Goal: Navigation & Orientation: Find specific page/section

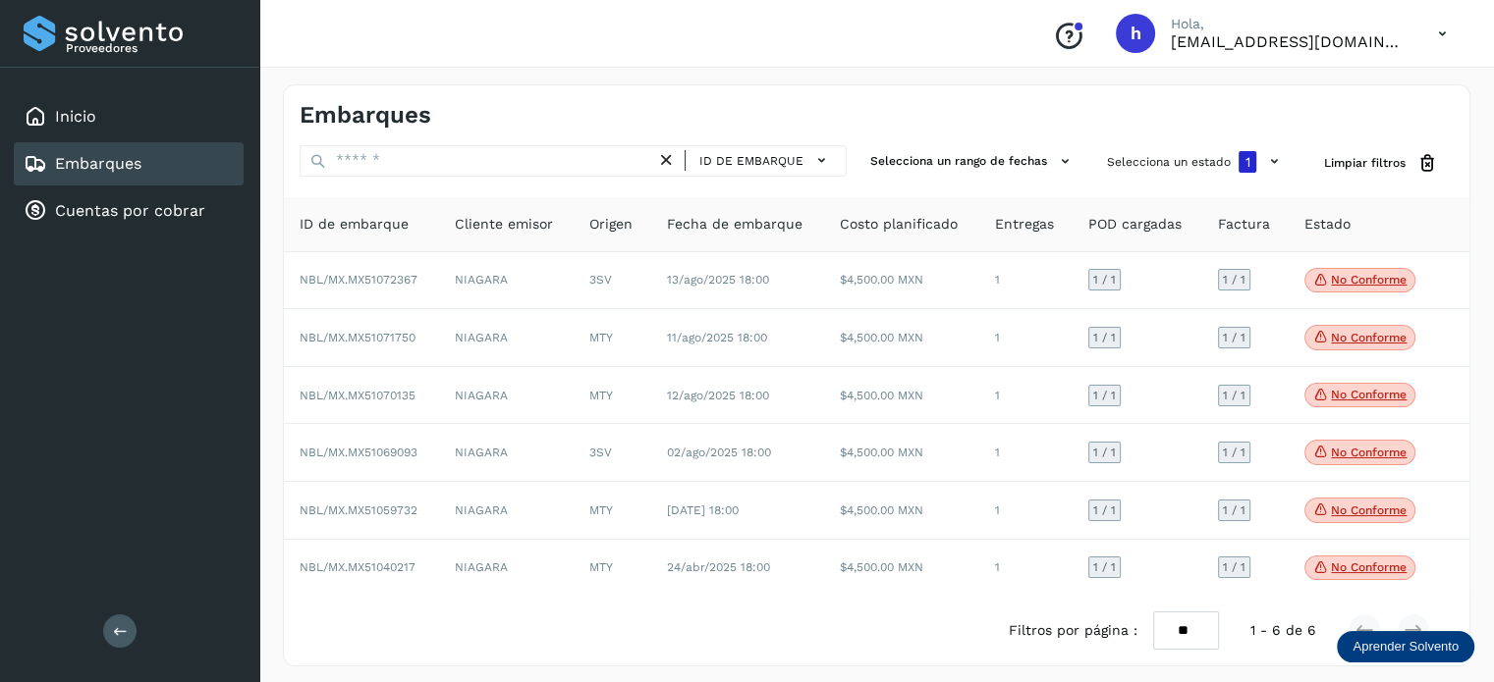
click at [1006, 92] on div "Embarques" at bounding box center [876, 107] width 1185 height 44
click at [135, 117] on div "Inicio" at bounding box center [129, 116] width 230 height 43
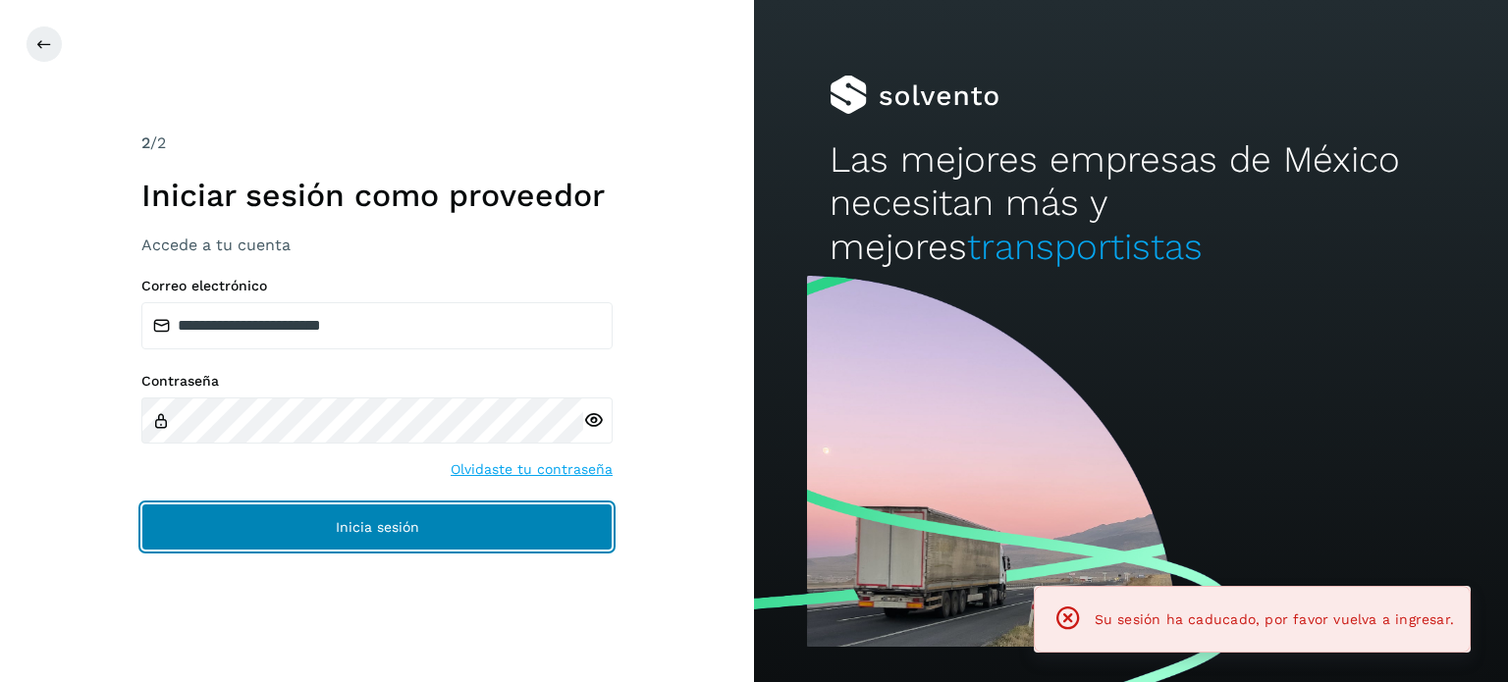
click at [331, 531] on button "Inicia sesión" at bounding box center [376, 527] width 471 height 47
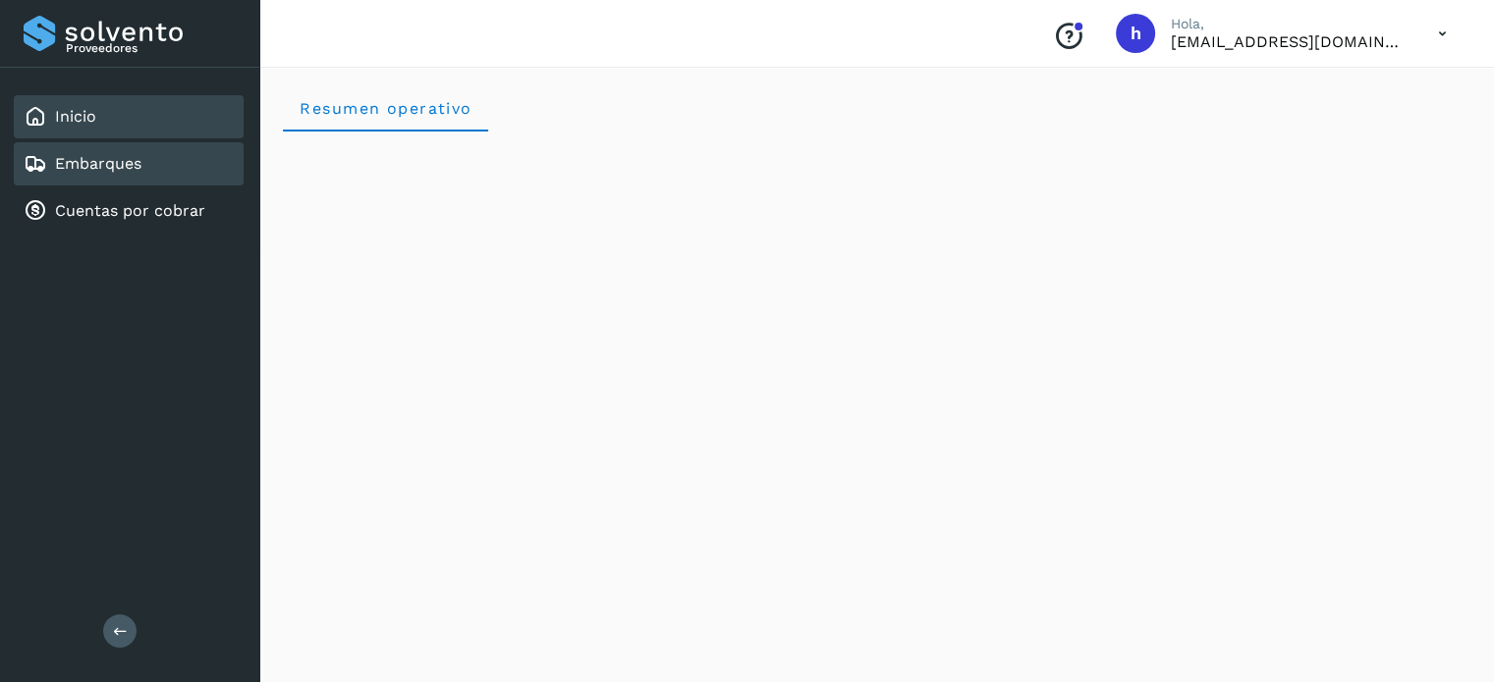
click at [109, 166] on link "Embarques" at bounding box center [98, 163] width 86 height 19
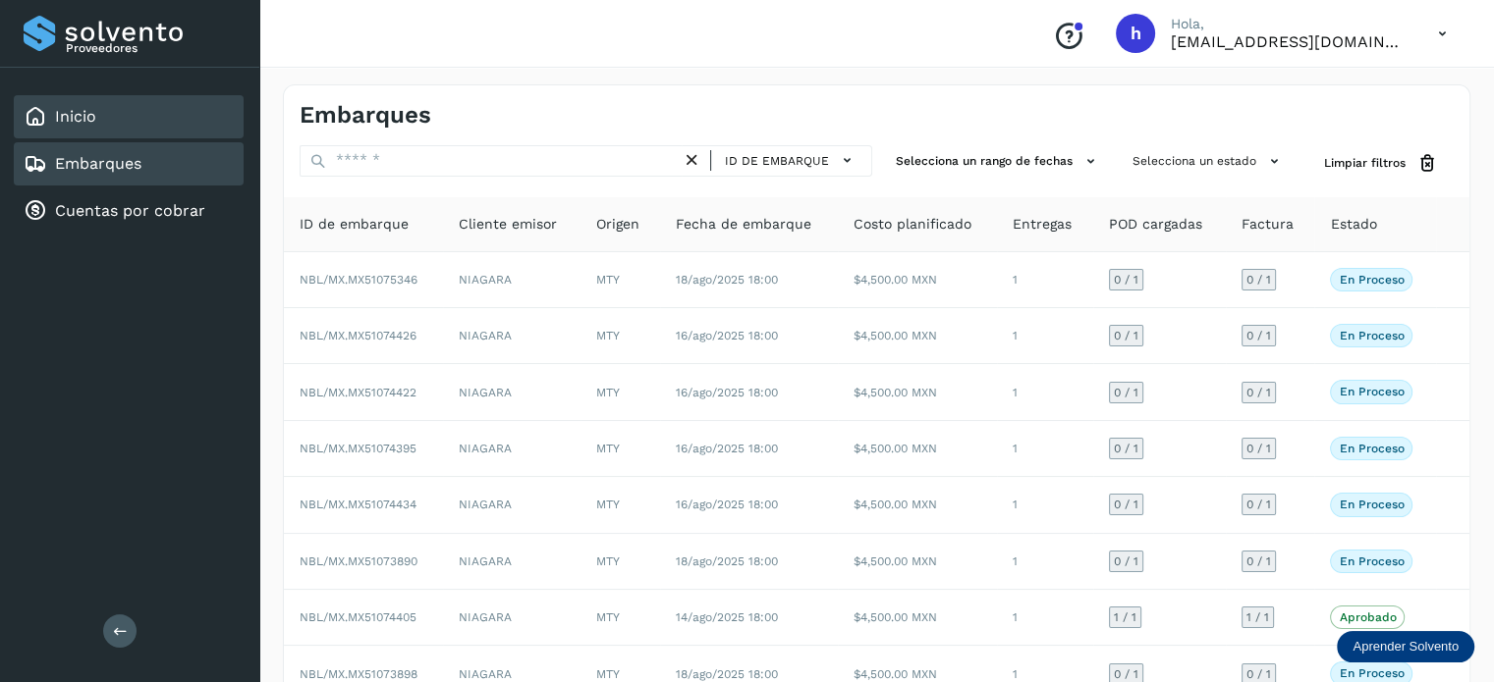
click at [80, 117] on link "Inicio" at bounding box center [75, 116] width 41 height 19
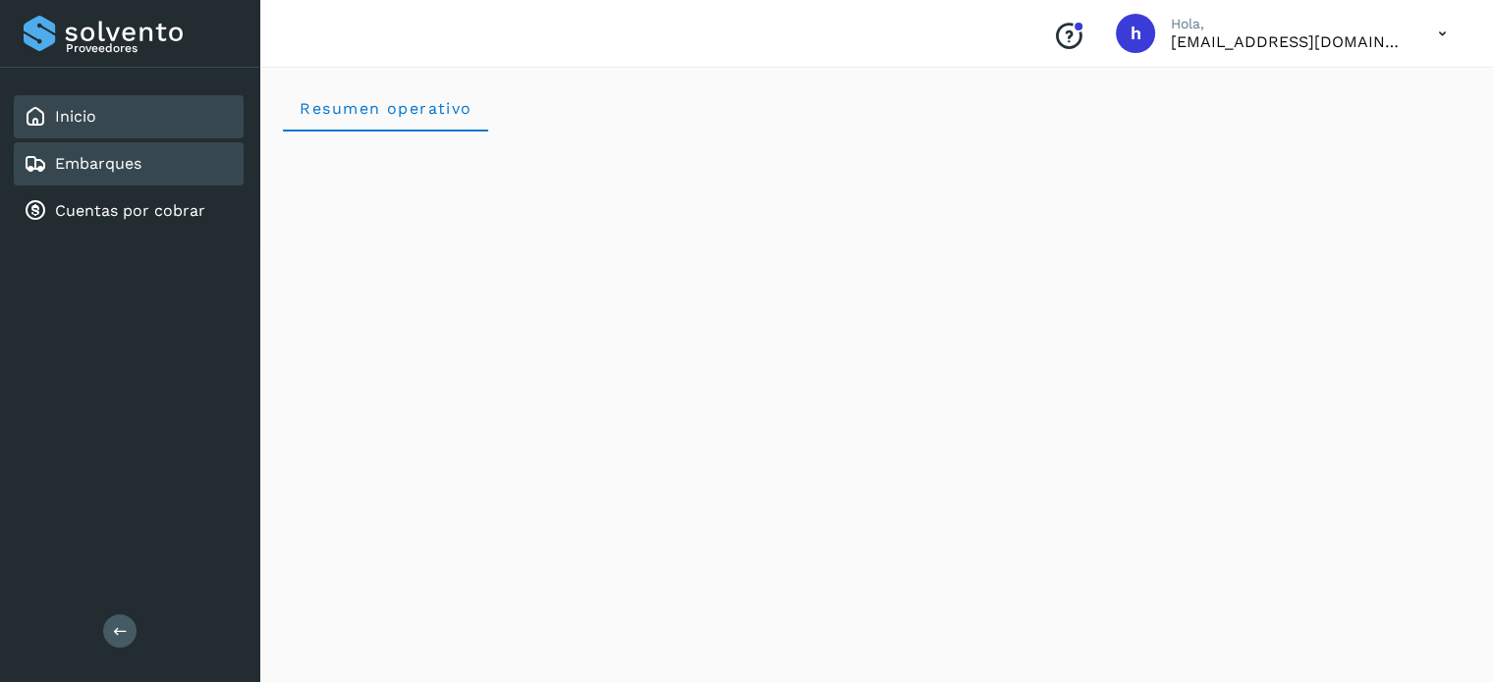
click at [156, 152] on div "Embarques" at bounding box center [129, 163] width 230 height 43
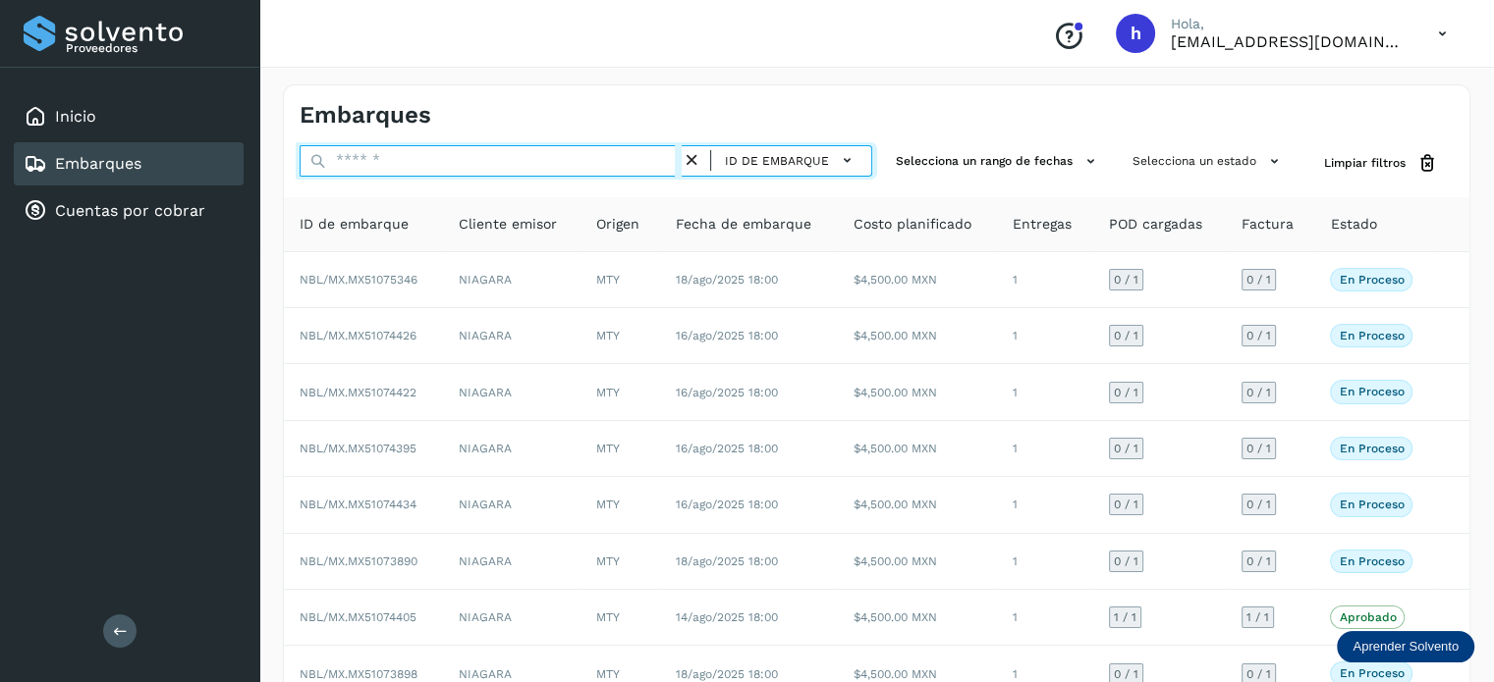
click at [613, 168] on input "text" at bounding box center [491, 160] width 382 height 31
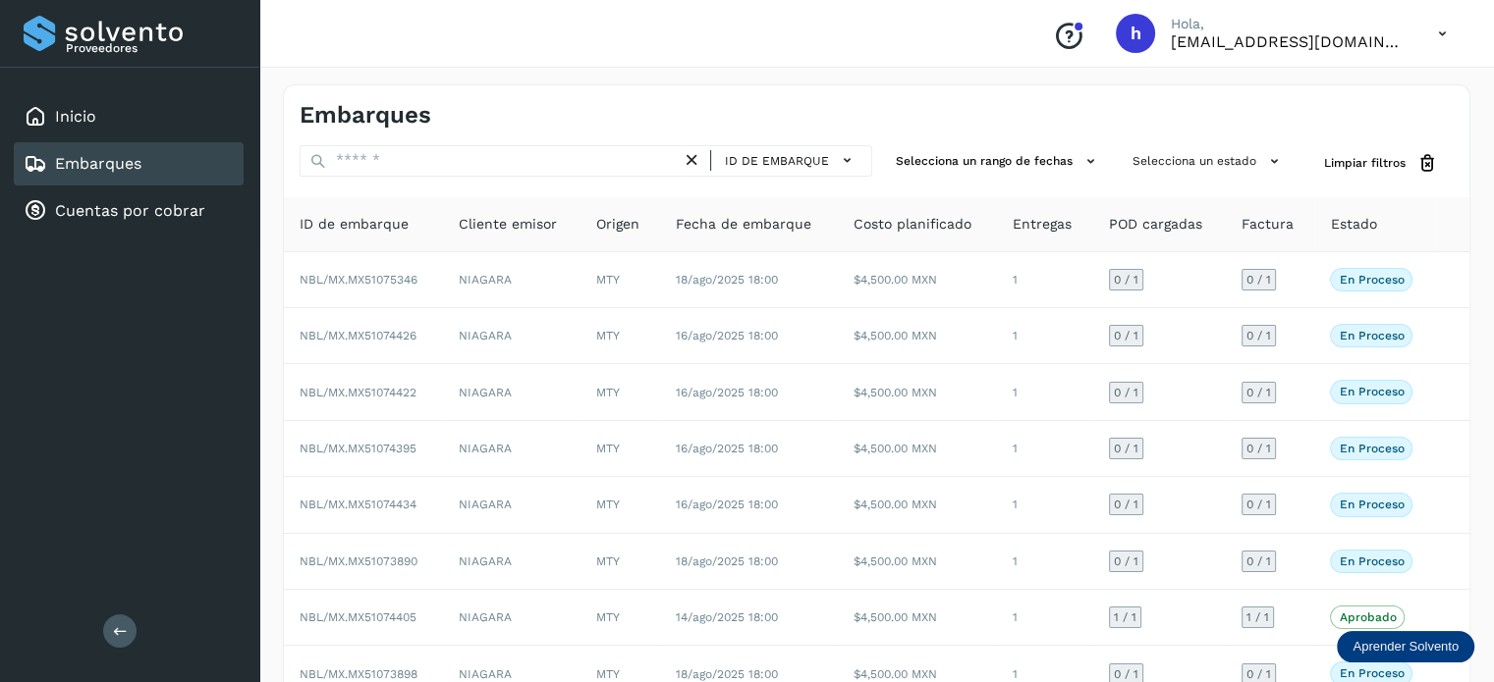
click at [453, 98] on div "Embarques" at bounding box center [876, 107] width 1185 height 44
